Goal: Transaction & Acquisition: Obtain resource

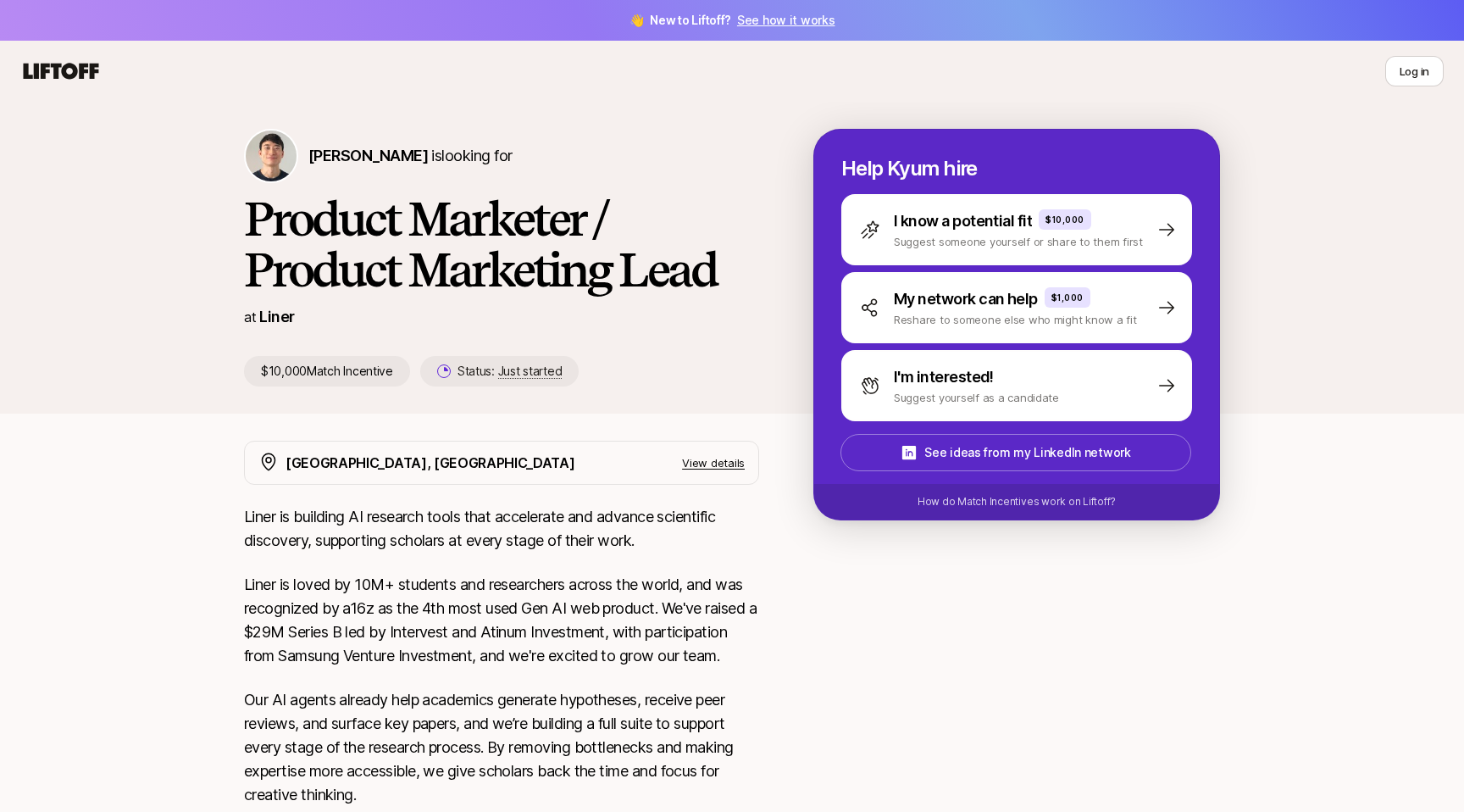
click at [77, 72] on icon at bounding box center [61, 71] width 81 height 24
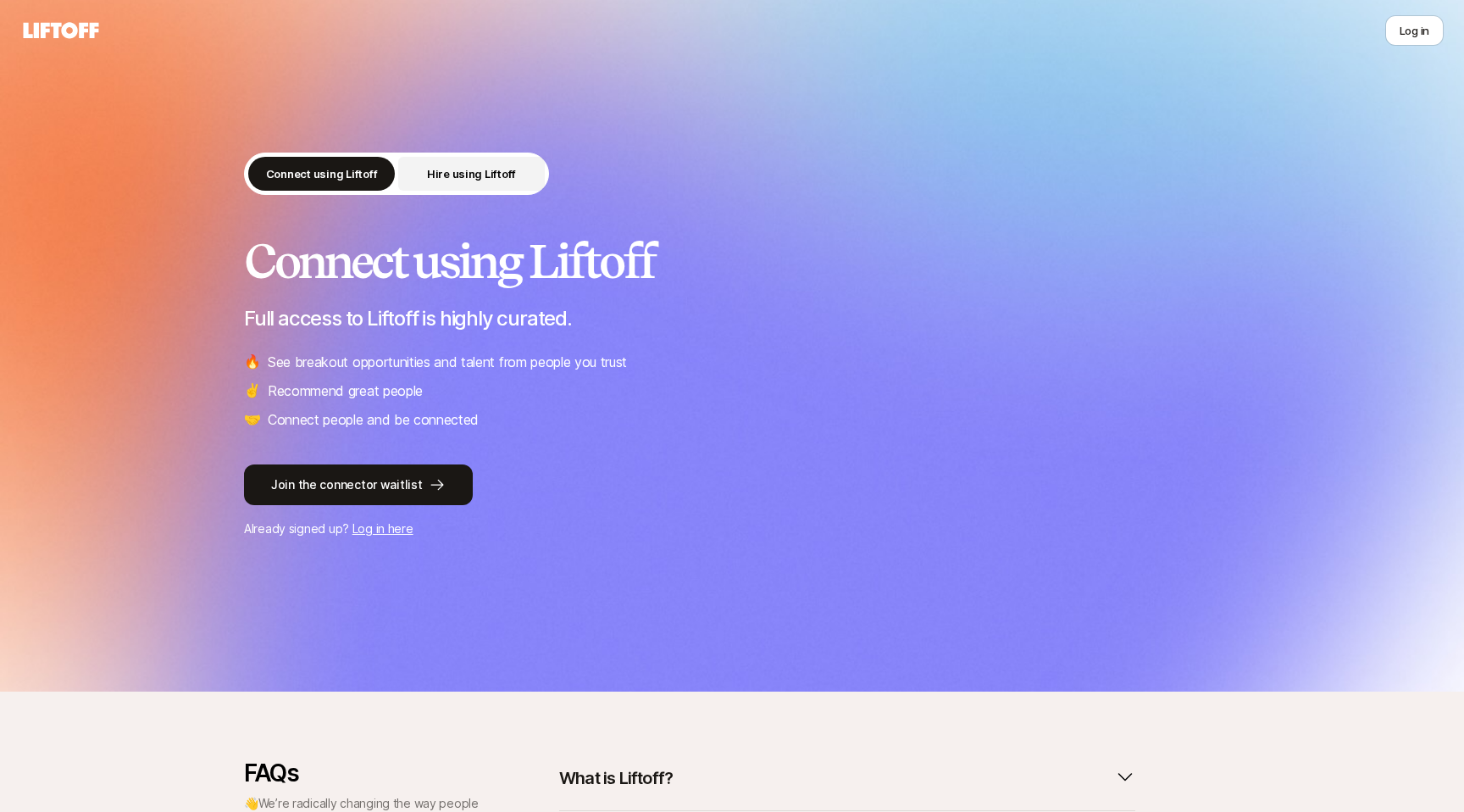
click at [490, 181] on p "Hire using Liftoff" at bounding box center [471, 173] width 89 height 17
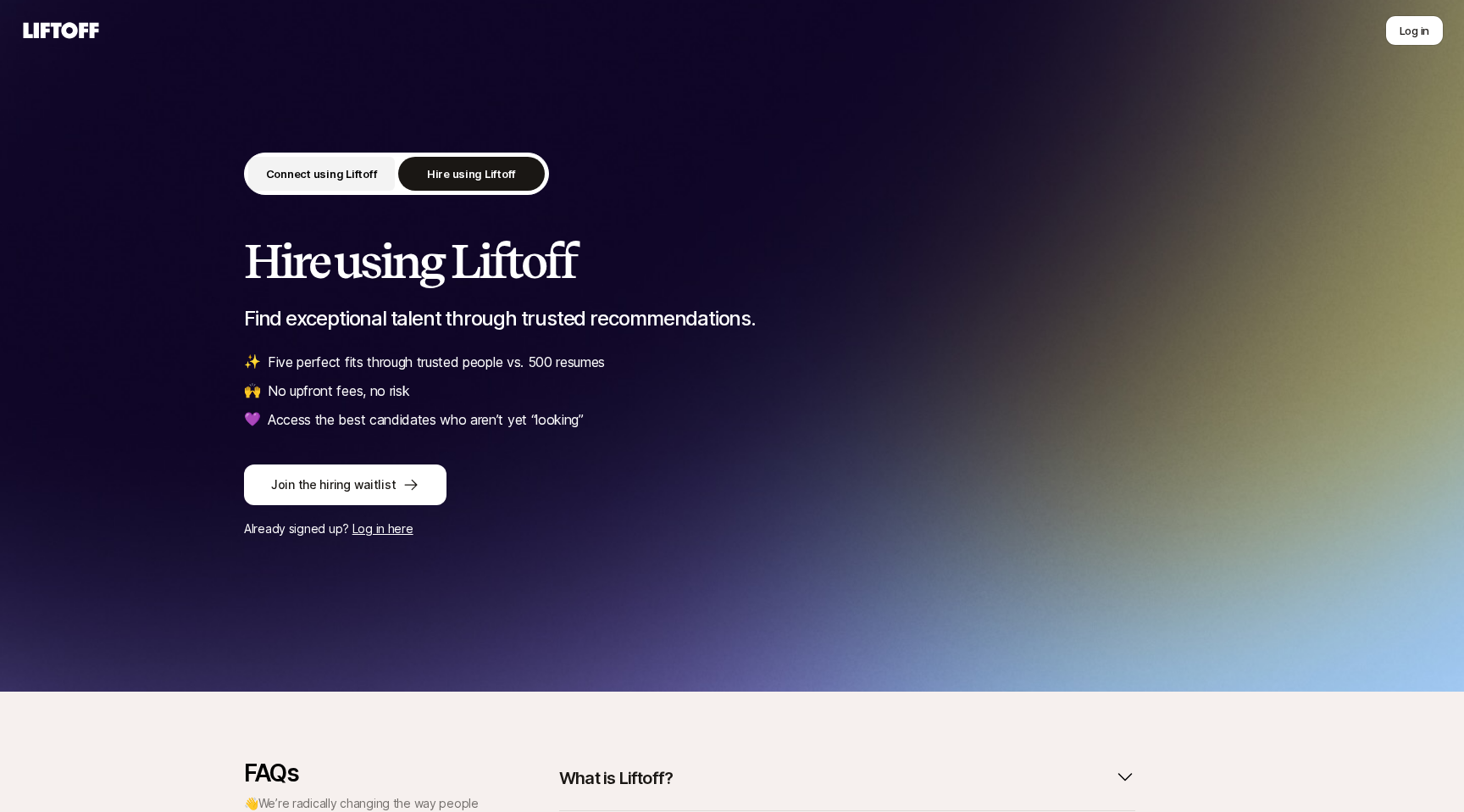
click at [375, 176] on p "Connect using Liftoff" at bounding box center [322, 173] width 112 height 17
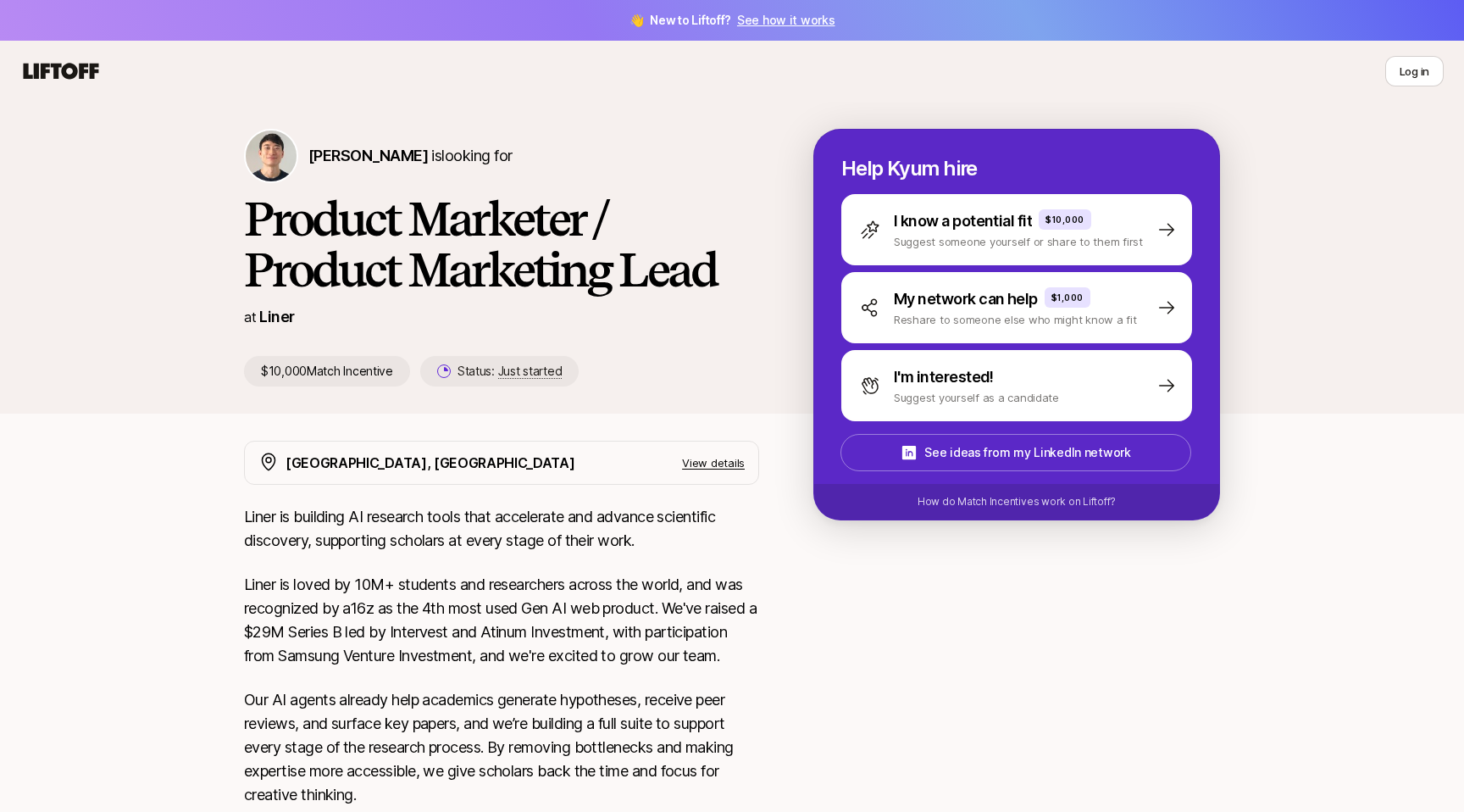
click at [800, 19] on link "See how it works" at bounding box center [785, 19] width 98 height 14
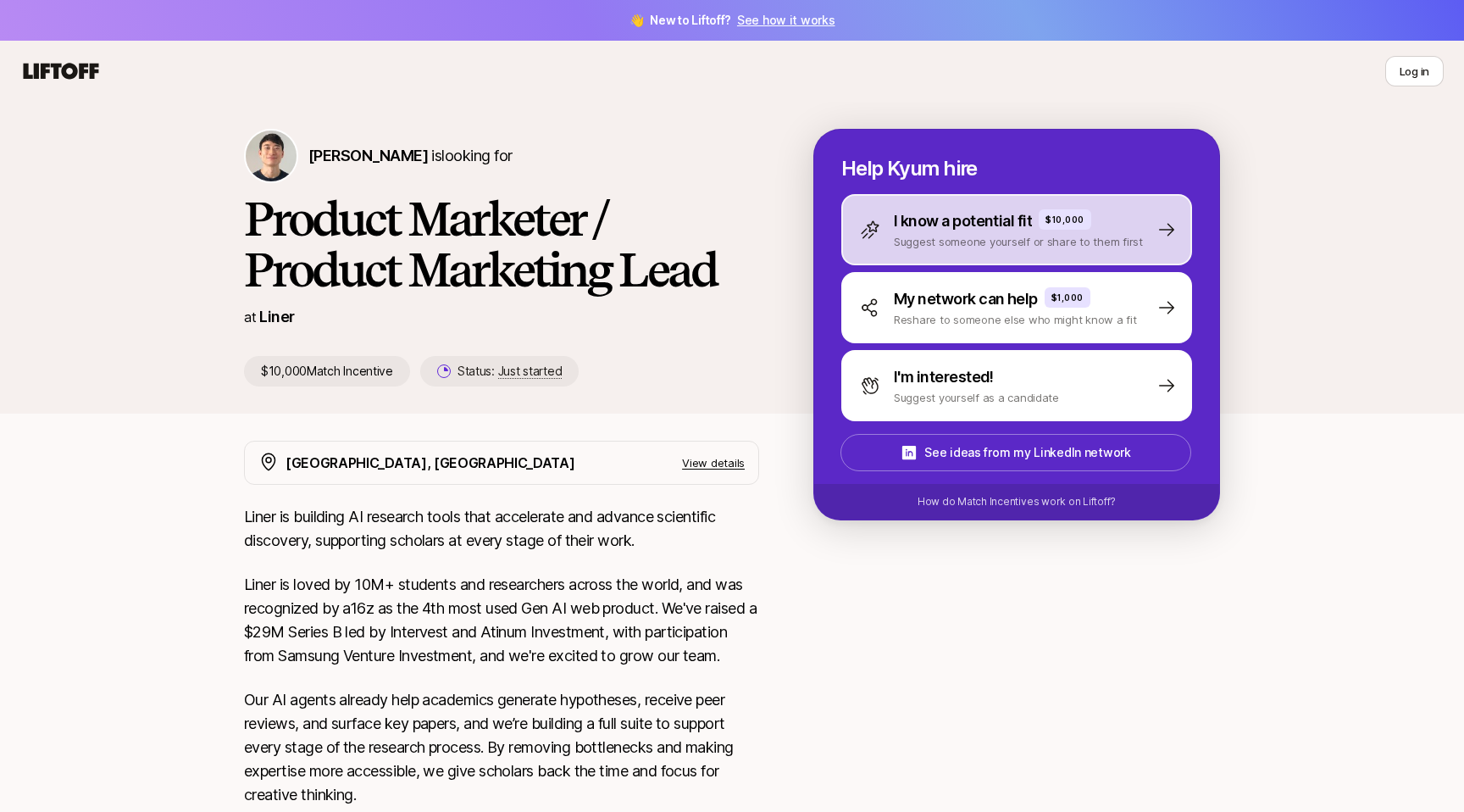
click at [998, 216] on p "I know a potential fit" at bounding box center [963, 221] width 138 height 24
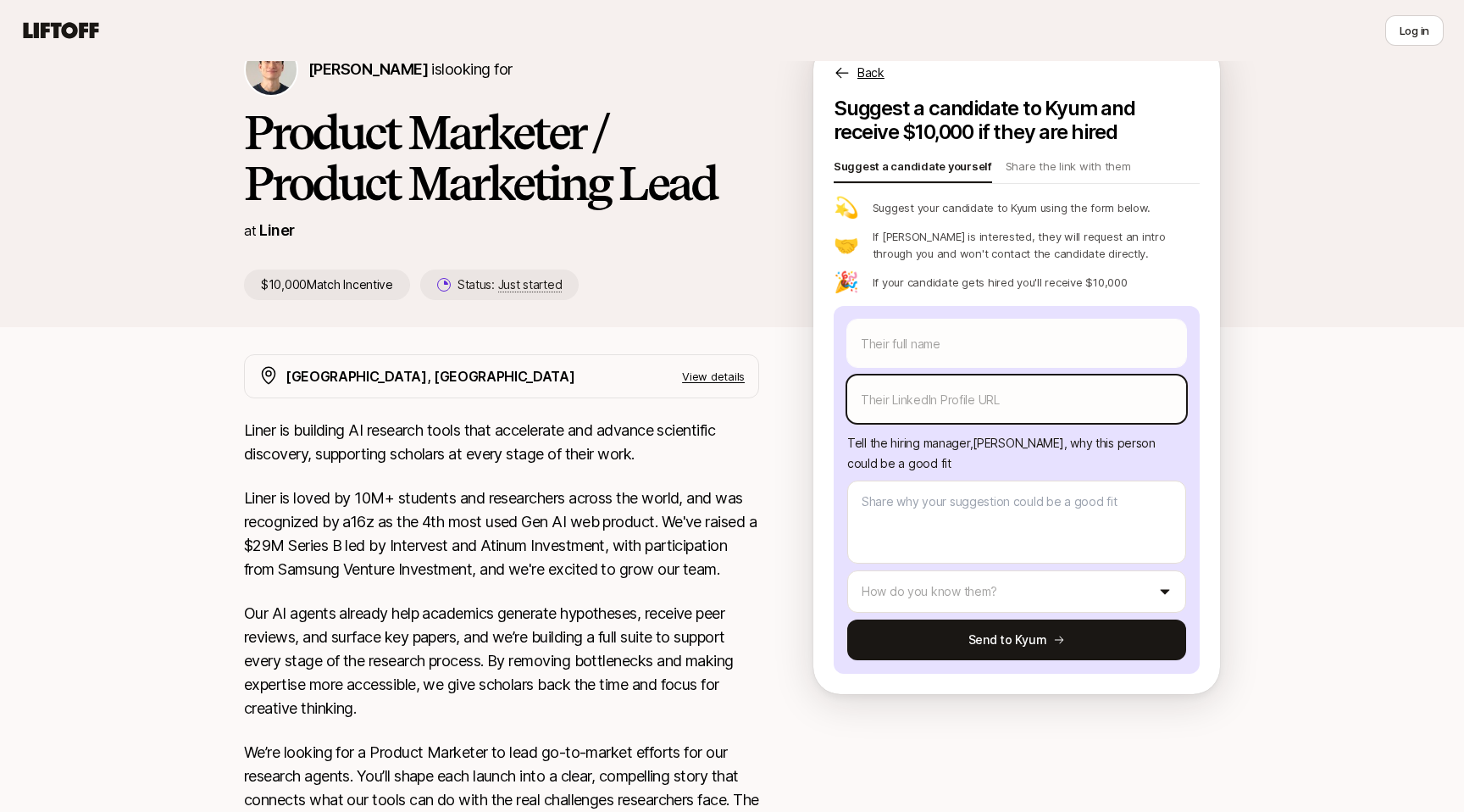
scroll to position [97, 0]
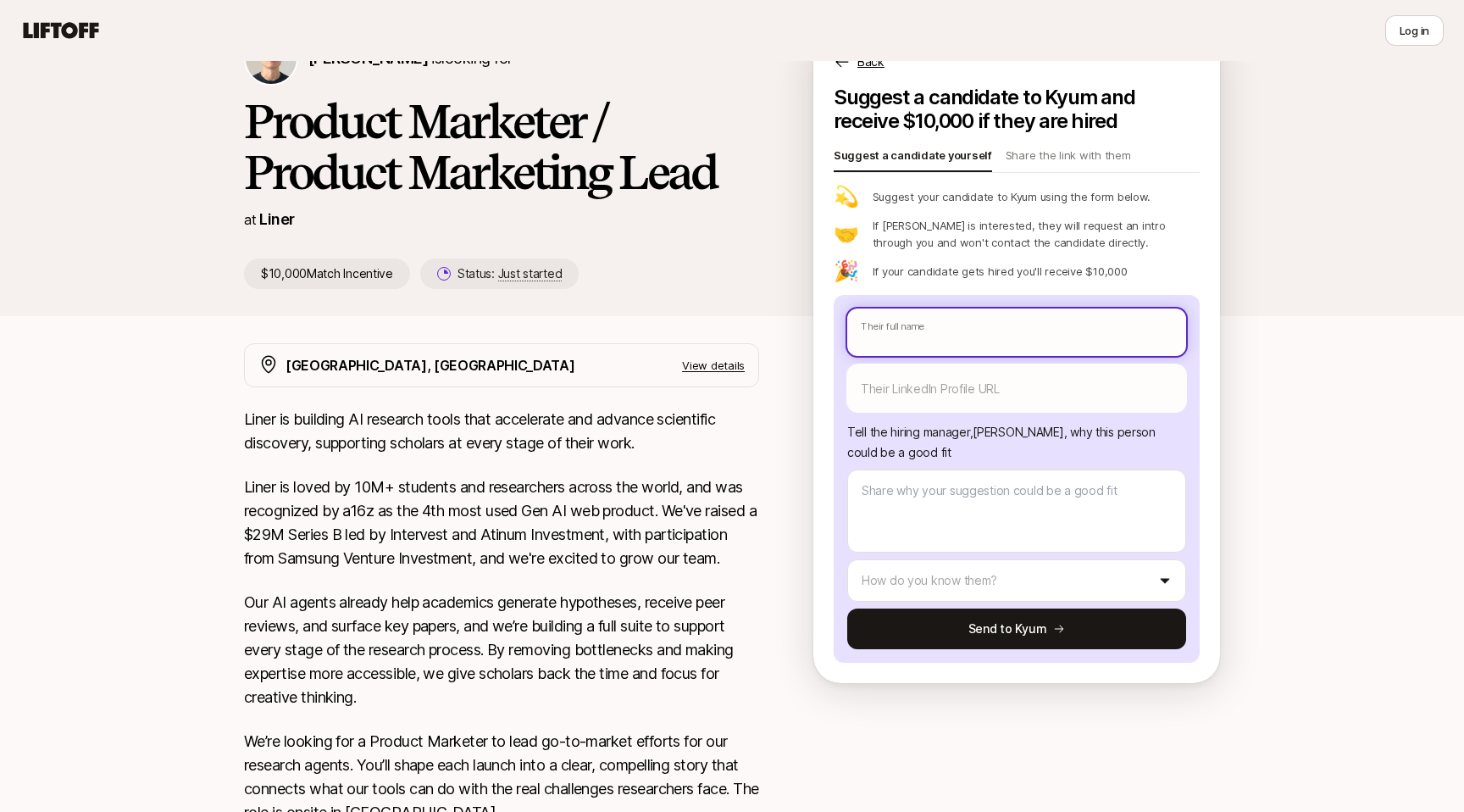
click at [988, 326] on input "text" at bounding box center [1017, 332] width 339 height 48
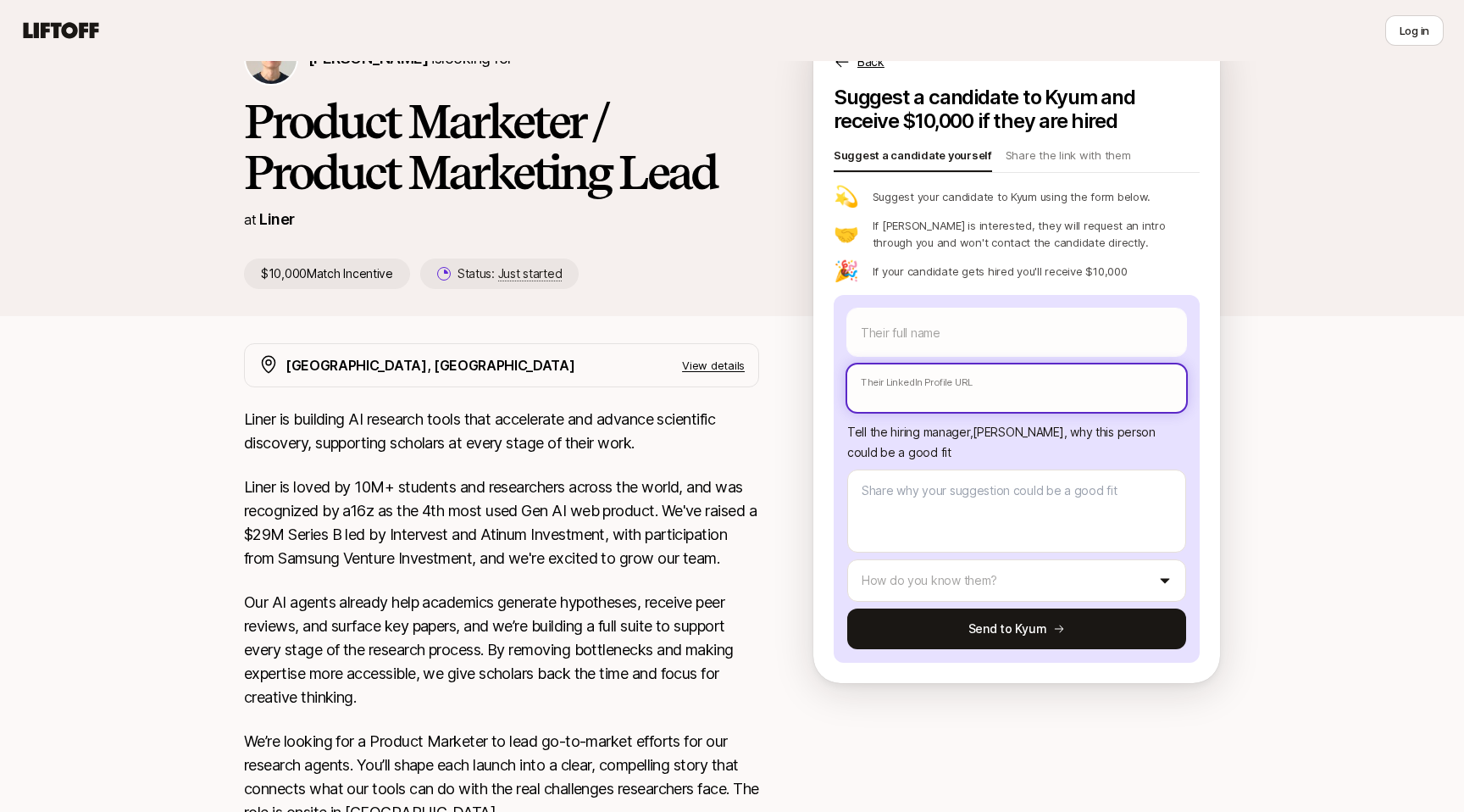
click at [986, 386] on input "text" at bounding box center [1017, 388] width 339 height 48
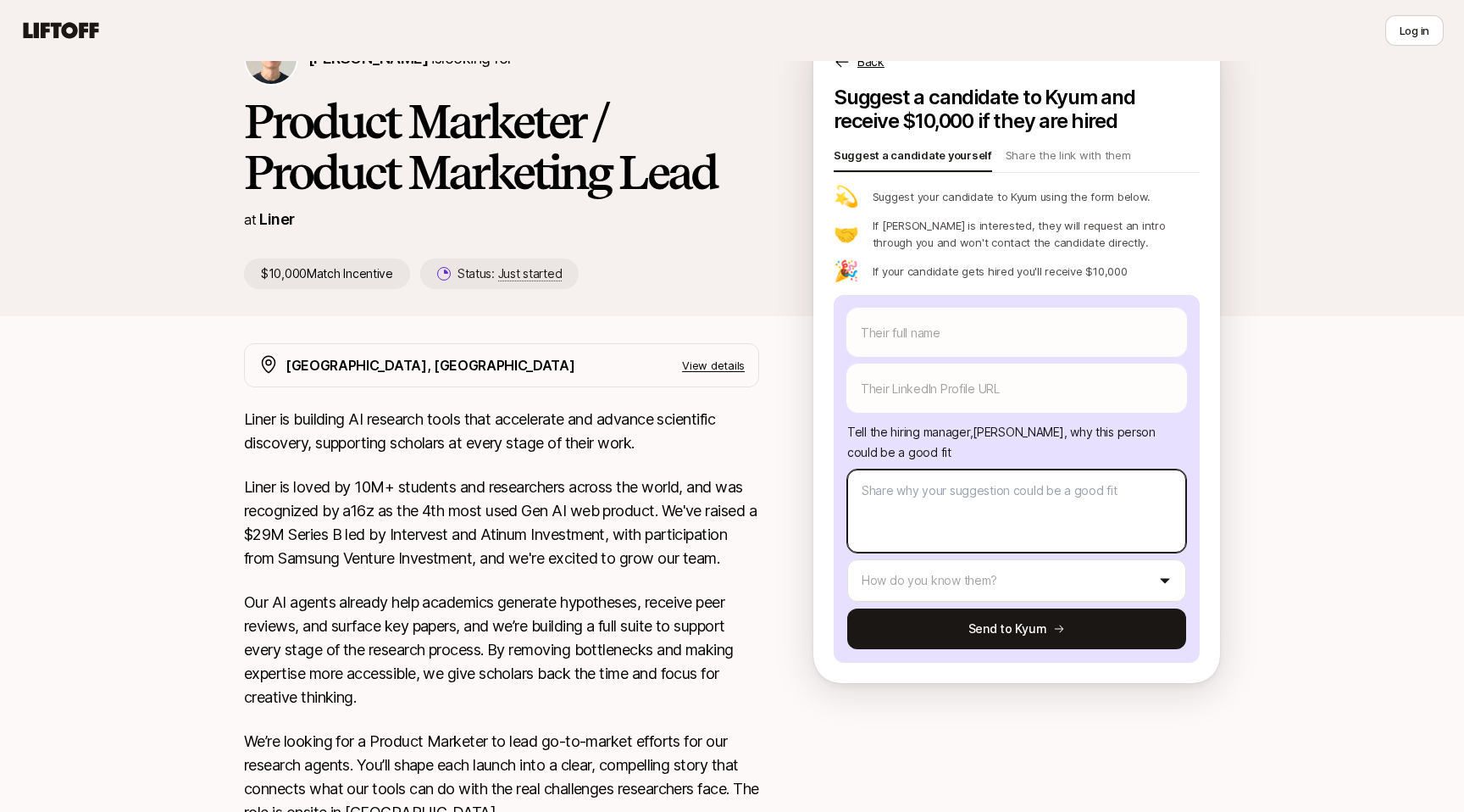
click at [1006, 495] on textarea at bounding box center [1017, 511] width 339 height 83
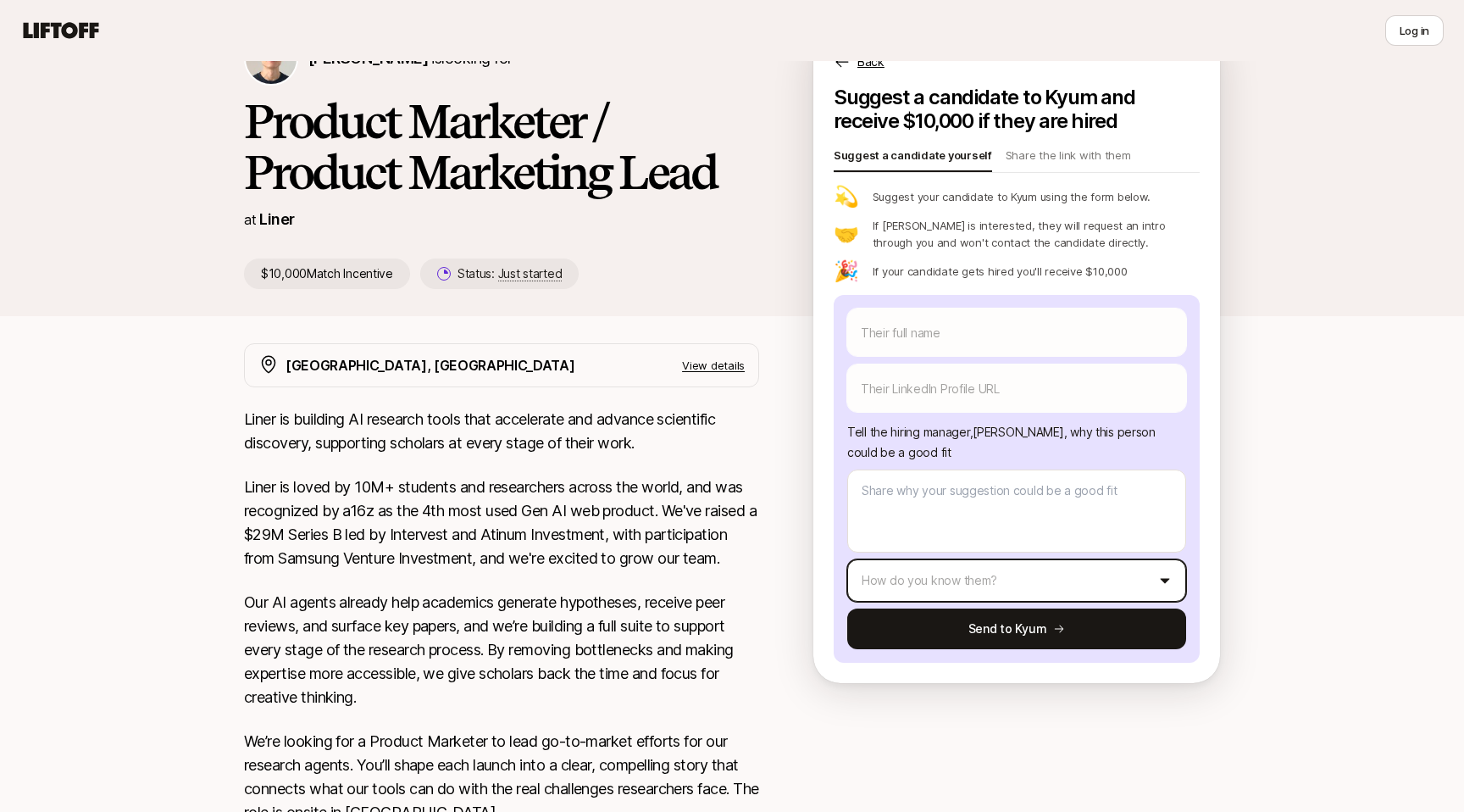
click at [1021, 585] on html "👋 New to Liftoff? See how it works Log in Log in [GEOGRAPHIC_DATA][PERSON_NAME]…" at bounding box center [732, 308] width 1464 height 812
click at [1263, 422] on html "👋 New to Liftoff? See how it works Log in Log in [GEOGRAPHIC_DATA][PERSON_NAME]…" at bounding box center [732, 308] width 1464 height 812
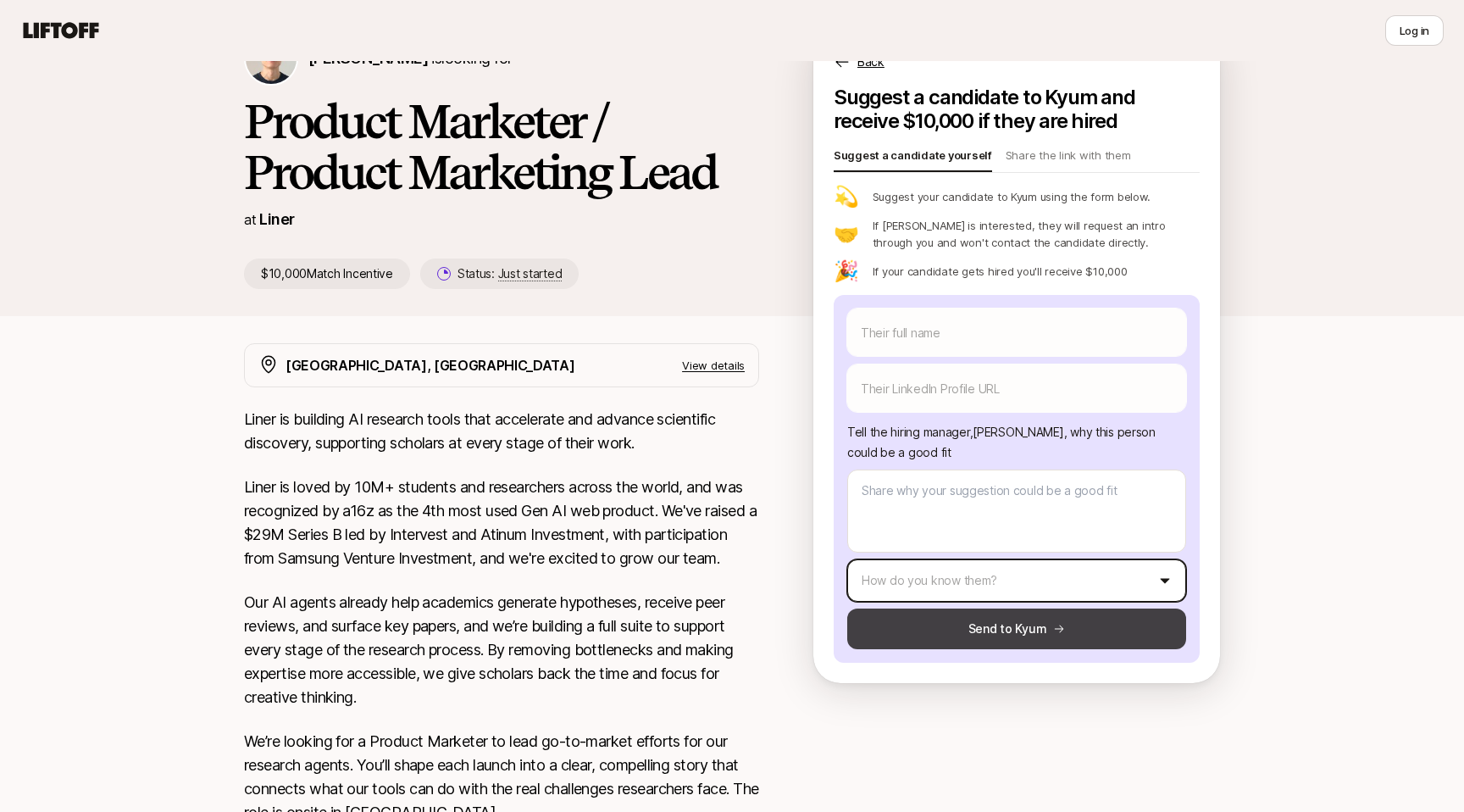
scroll to position [75, 0]
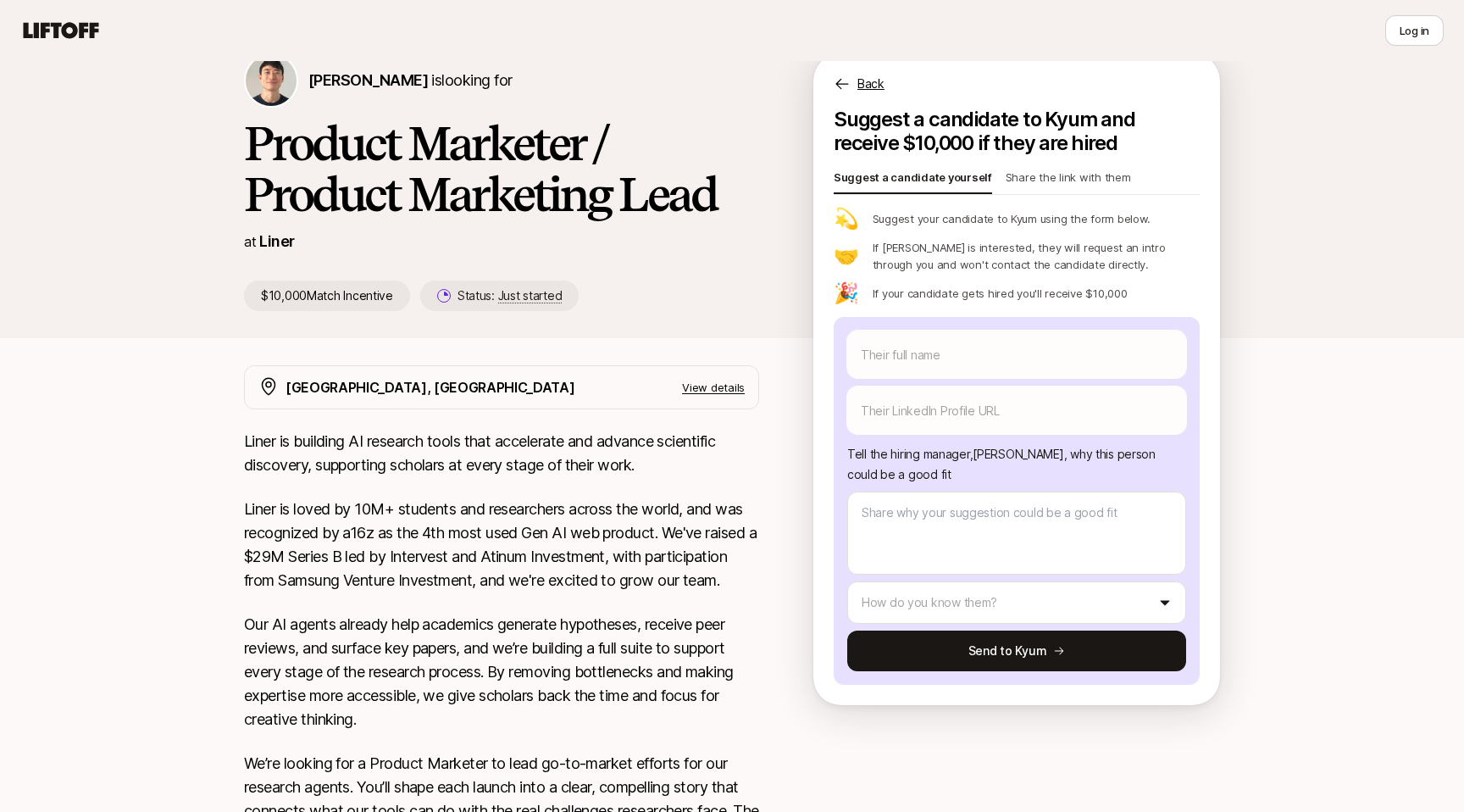
click at [1038, 180] on p "Share the link with them" at bounding box center [1068, 180] width 125 height 24
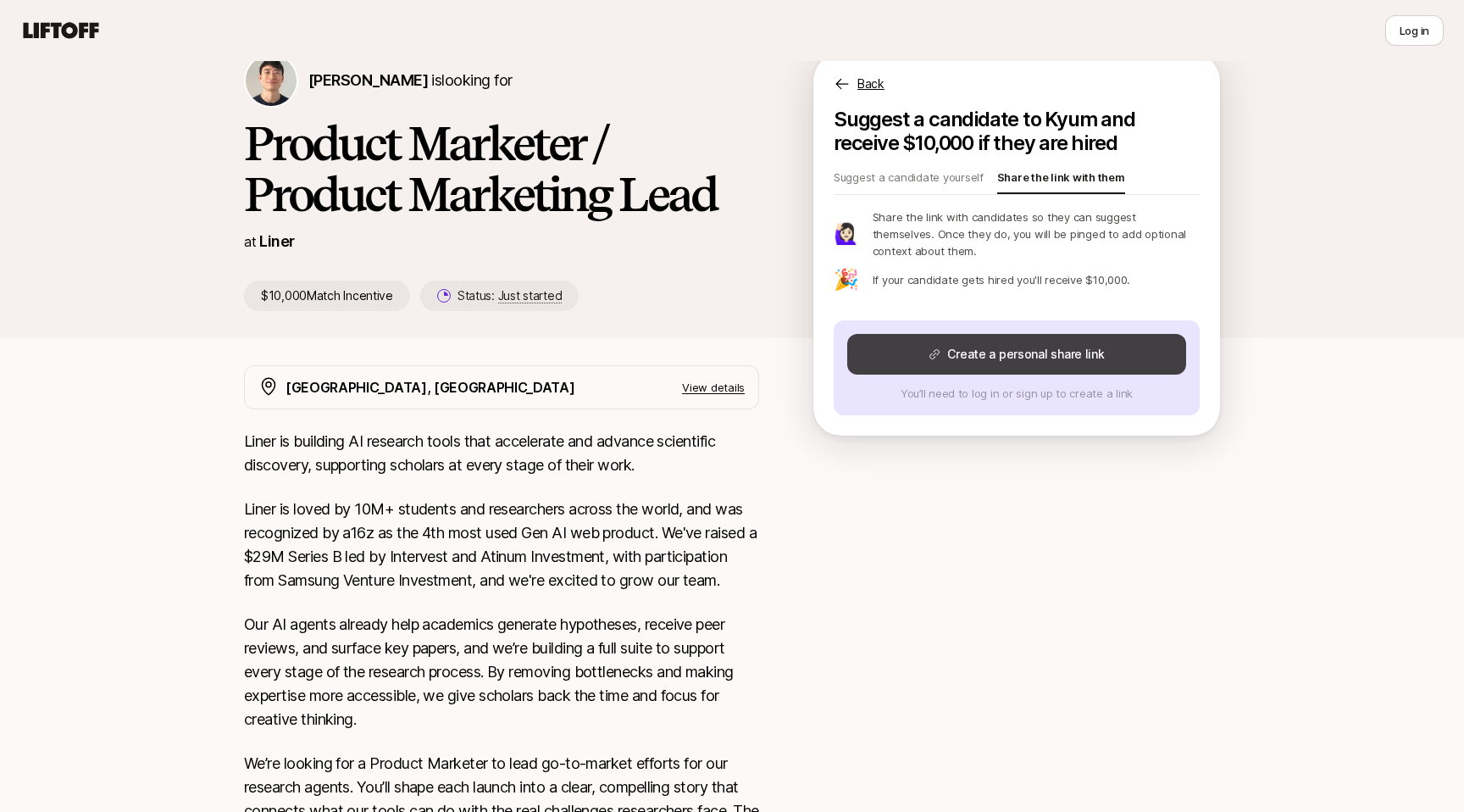
click at [1131, 355] on button "Create a personal share link" at bounding box center [1017, 354] width 339 height 41
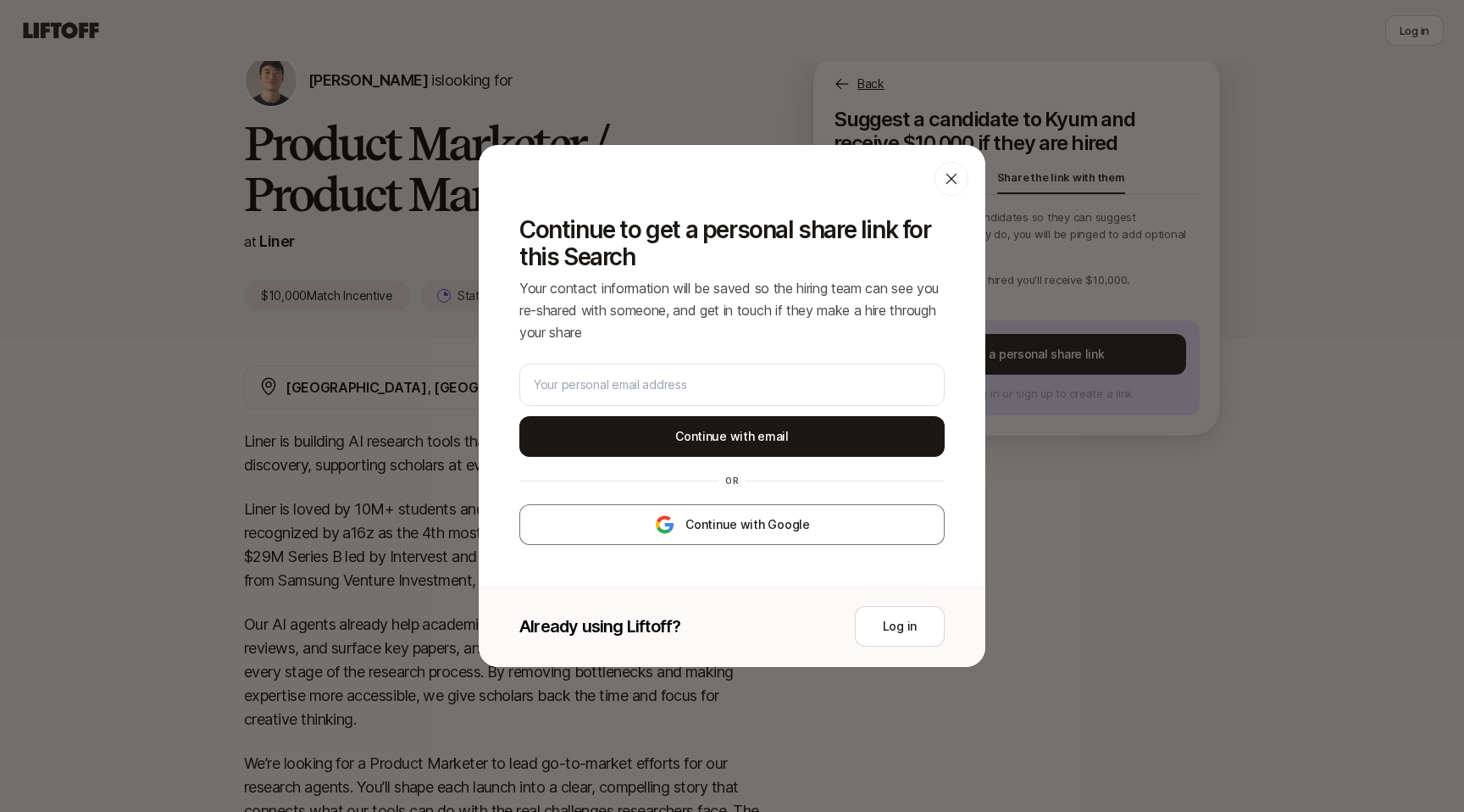
click at [955, 191] on div at bounding box center [952, 178] width 34 height 34
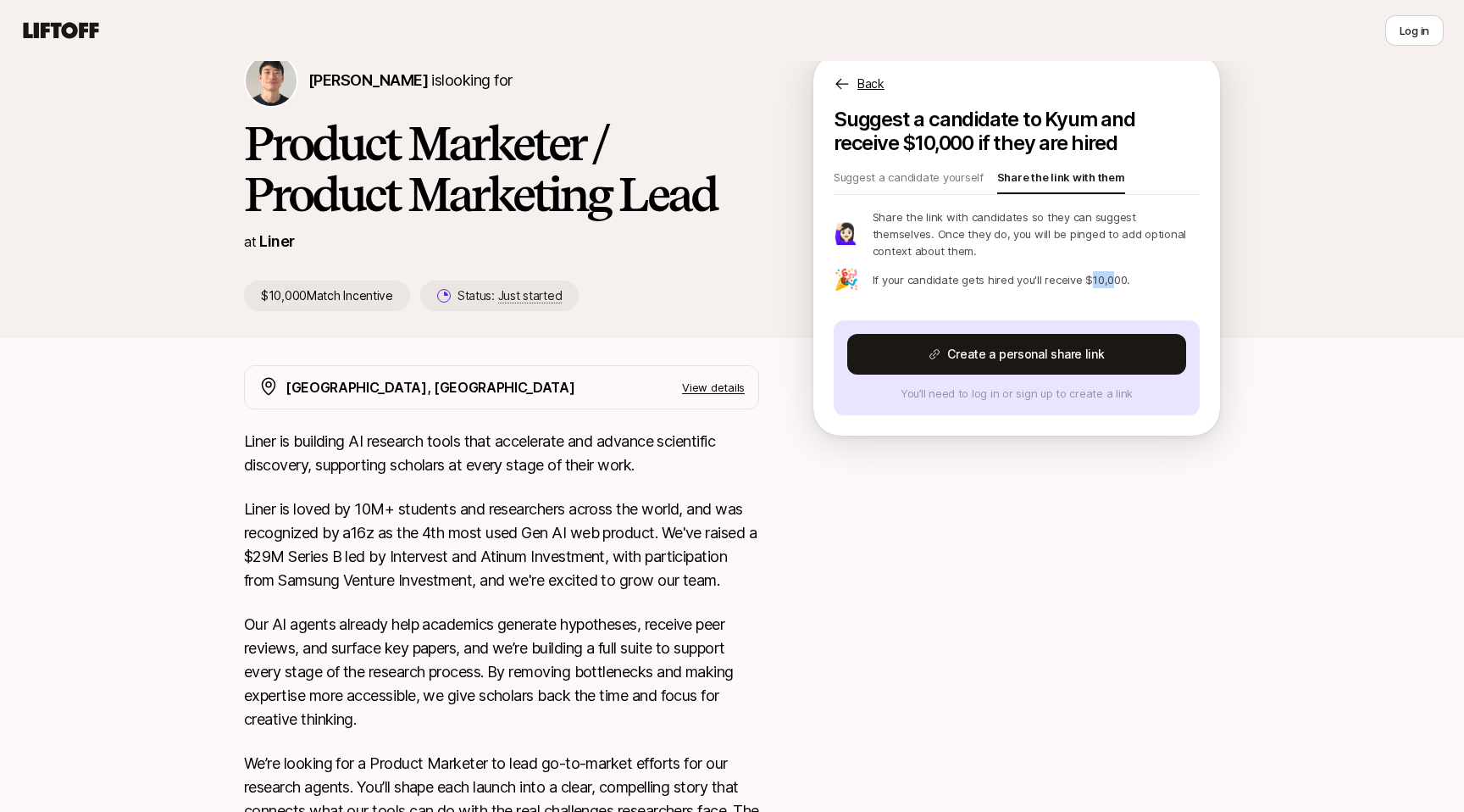
drag, startPoint x: 1104, startPoint y: 274, endPoint x: 1083, endPoint y: 276, distance: 21.1
click at [1083, 276] on p "If your candidate gets hired you'll receive $10,000." at bounding box center [1002, 279] width 258 height 17
drag, startPoint x: 1073, startPoint y: 276, endPoint x: 1117, endPoint y: 276, distance: 44.0
click at [1117, 276] on p "If your candidate gets hired you'll receive $10,000." at bounding box center [1002, 279] width 258 height 17
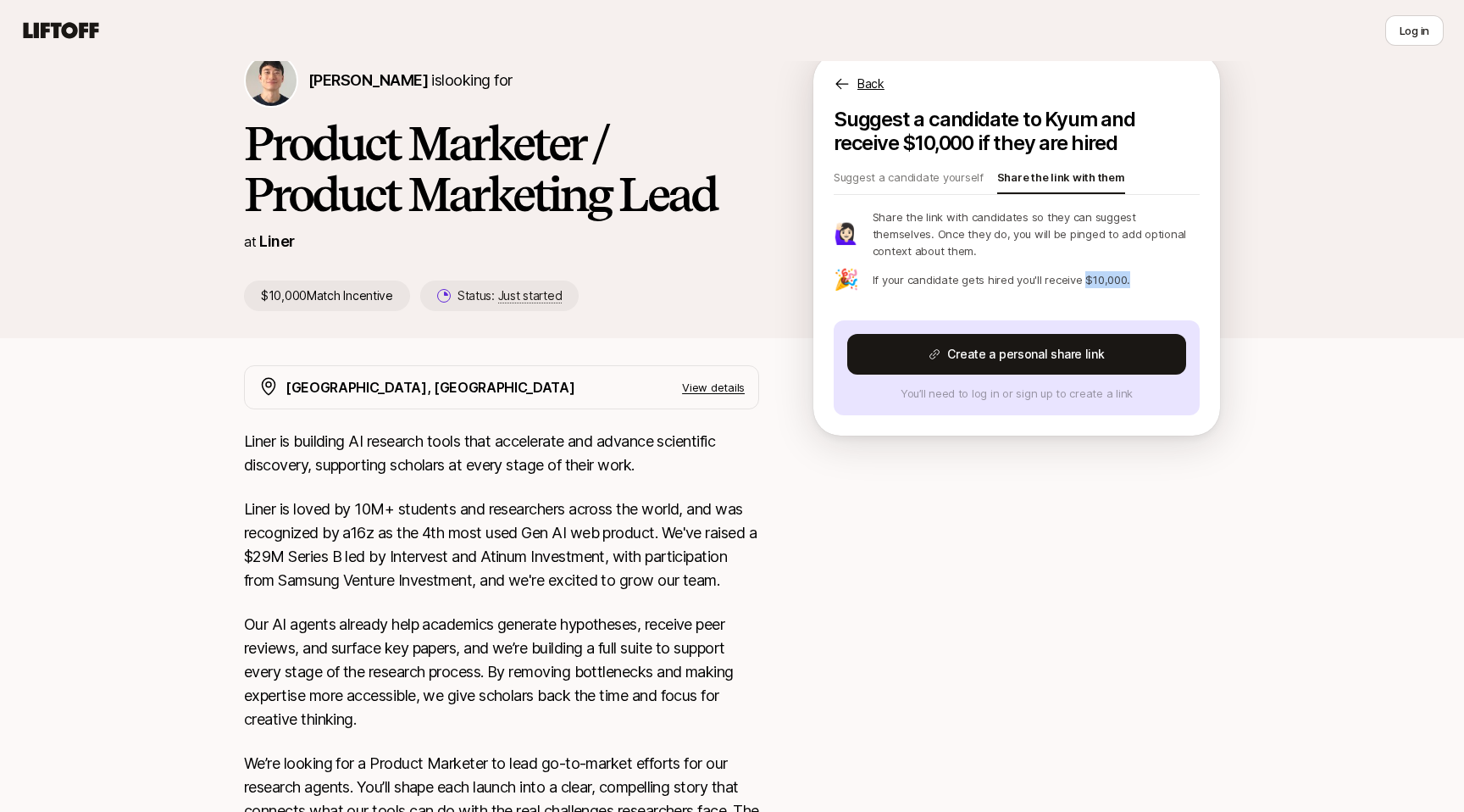
click at [1117, 276] on p "If your candidate gets hired you'll receive $10,000." at bounding box center [1002, 279] width 258 height 17
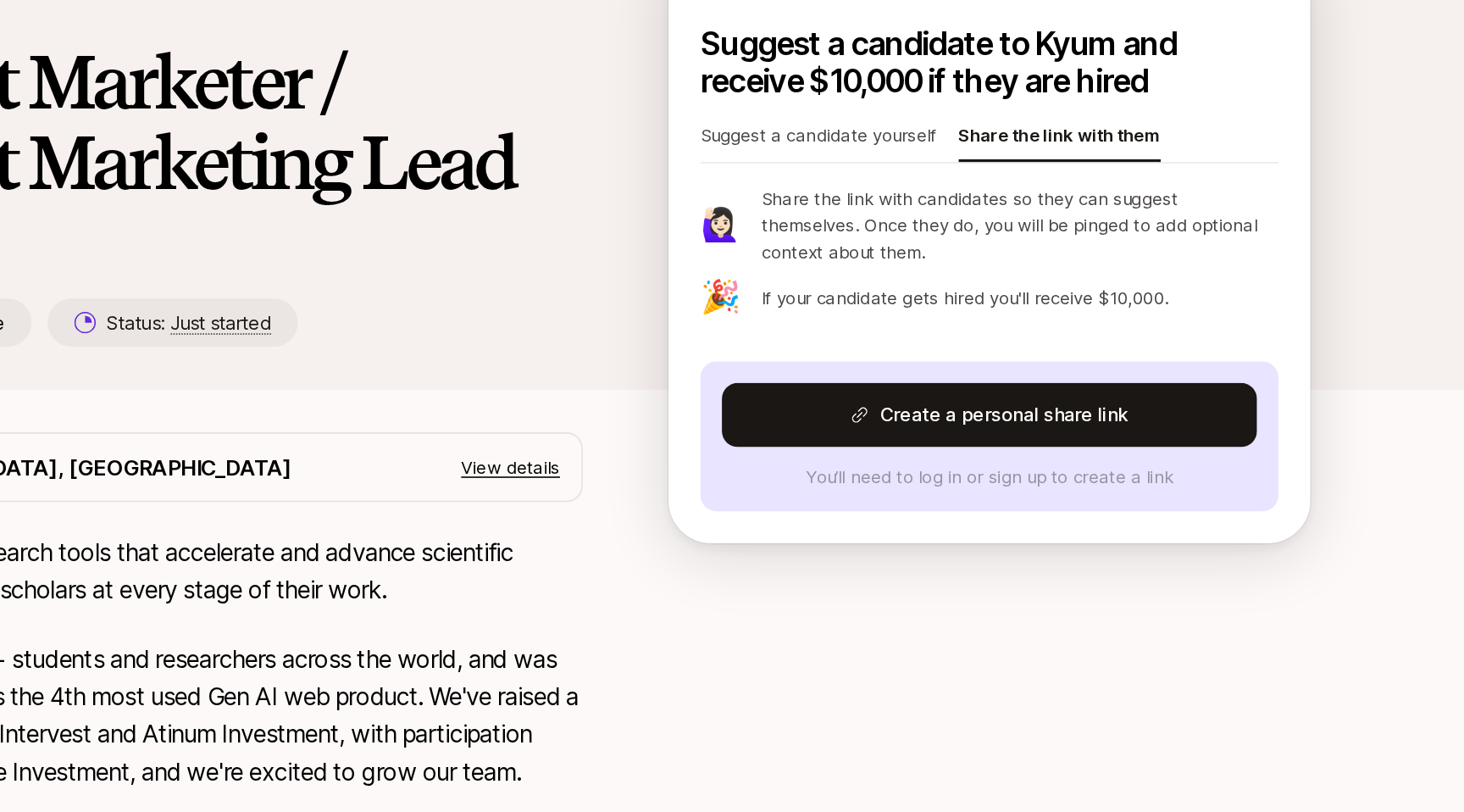
click at [956, 178] on p "Suggest a candidate yourself" at bounding box center [909, 180] width 150 height 24
type textarea "x"
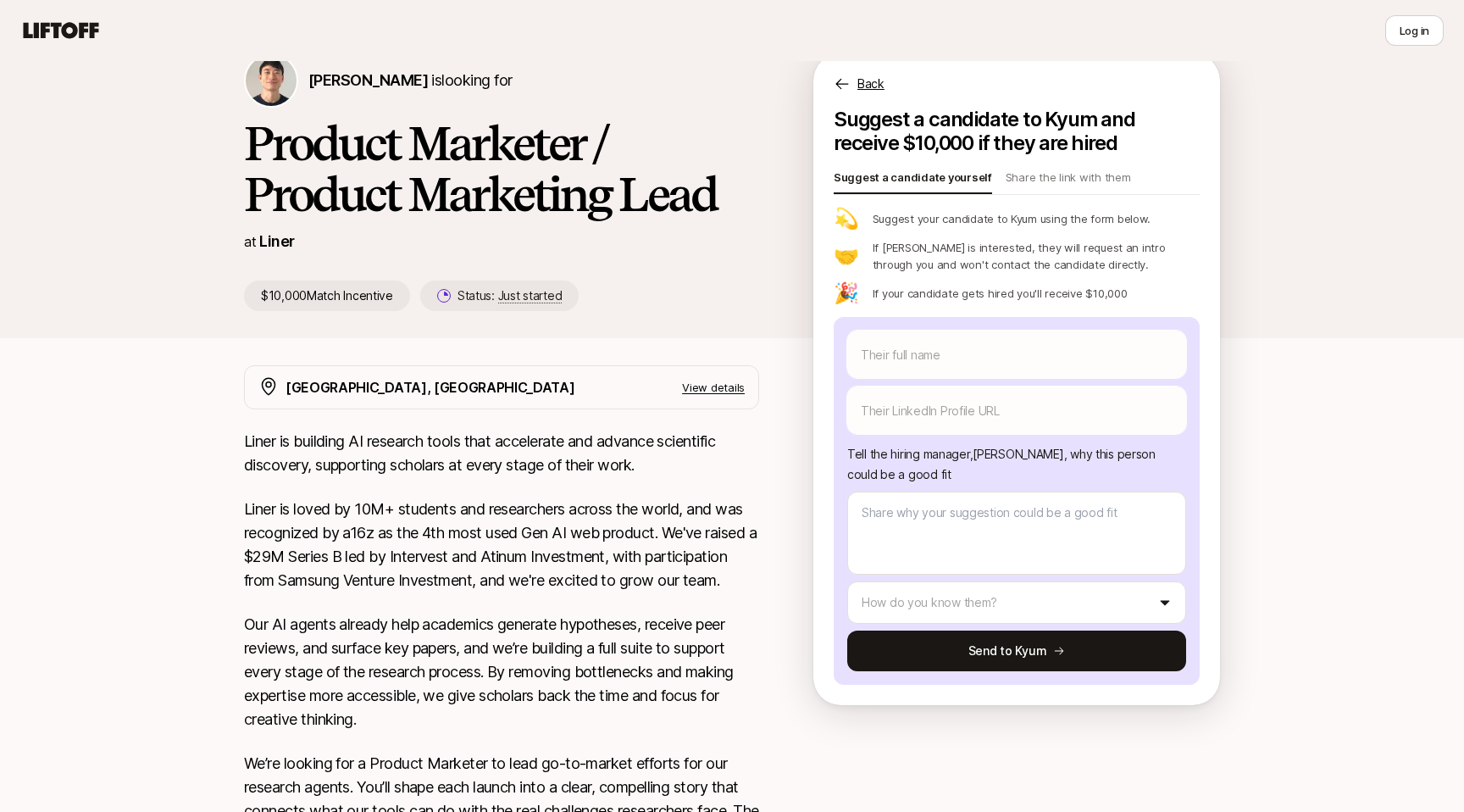
click at [875, 84] on p "Back" at bounding box center [870, 83] width 27 height 20
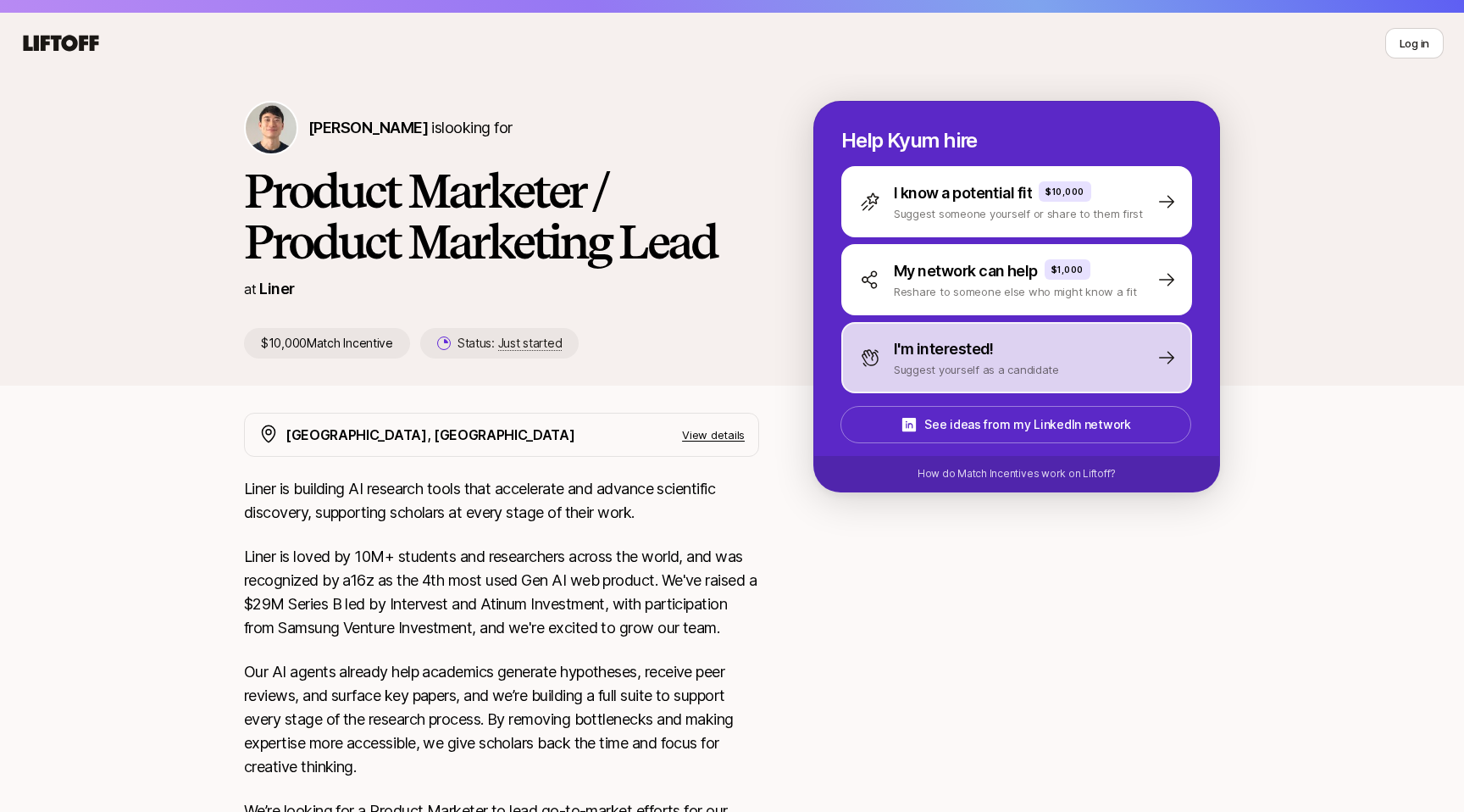
scroll to position [11, 0]
